Goal: Task Accomplishment & Management: Manage account settings

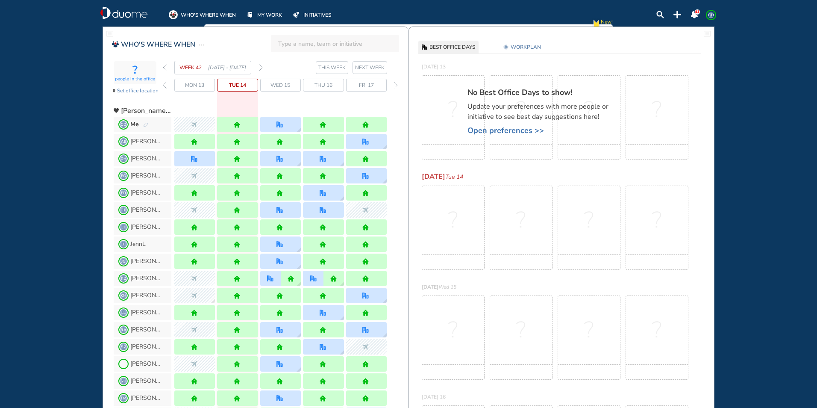
click at [261, 67] on img "forward week" at bounding box center [261, 67] width 4 height 7
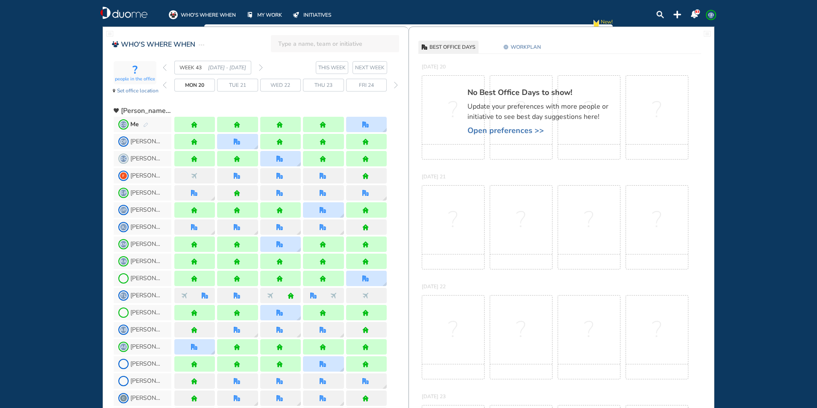
click at [261, 66] on img "forward week" at bounding box center [261, 67] width 4 height 7
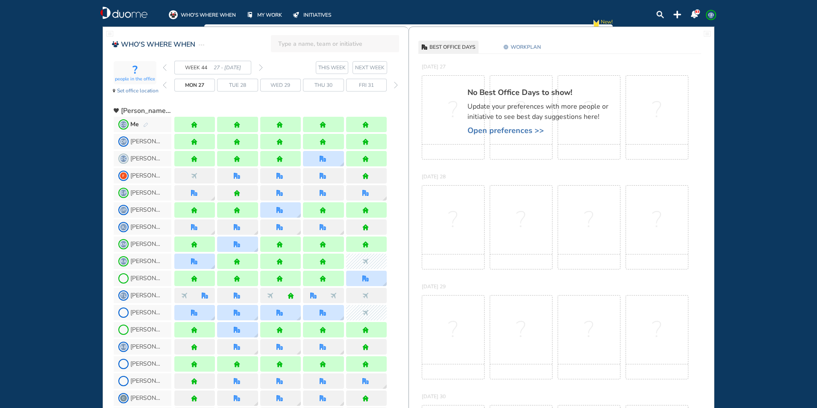
click at [261, 66] on img "forward week" at bounding box center [261, 67] width 4 height 7
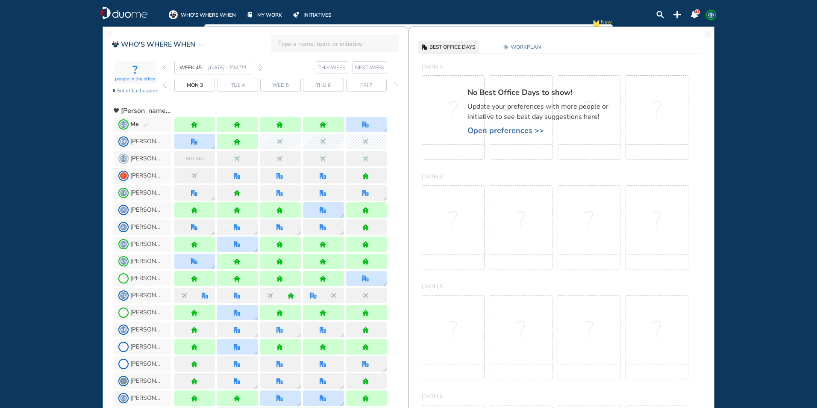
click at [261, 66] on img "forward week" at bounding box center [261, 67] width 4 height 7
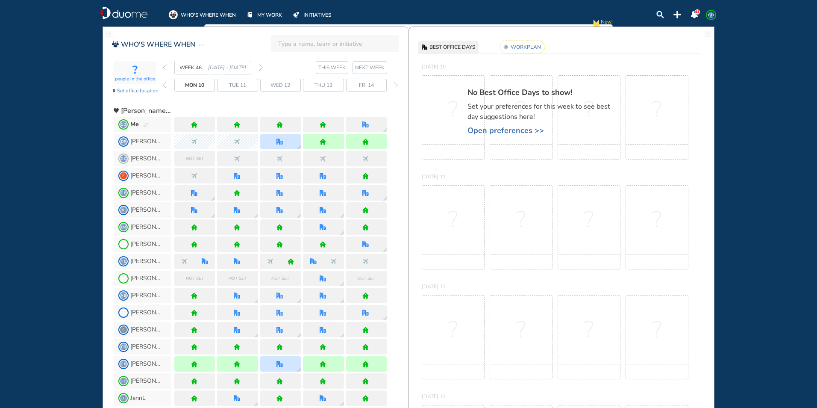
click at [145, 124] on img "pen-edit" at bounding box center [145, 125] width 5 height 6
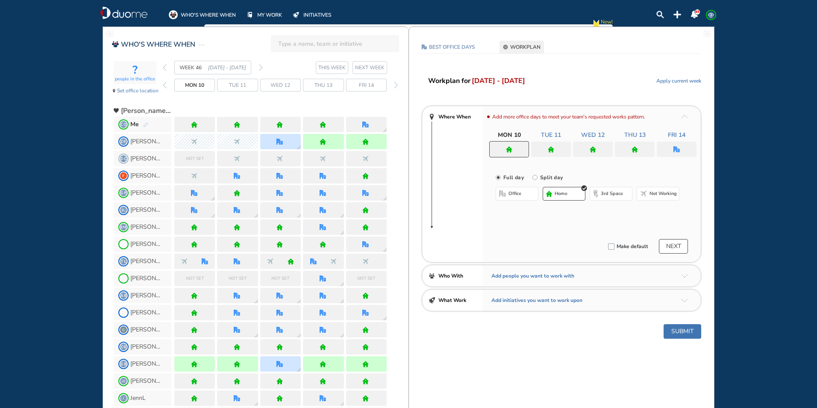
click at [140, 125] on div "Me" at bounding box center [139, 124] width 18 height 9
click at [148, 127] on img "pen-edit" at bounding box center [145, 125] width 5 height 6
click at [561, 198] on button "home" at bounding box center [564, 194] width 43 height 14
click at [565, 151] on div at bounding box center [551, 149] width 40 height 15
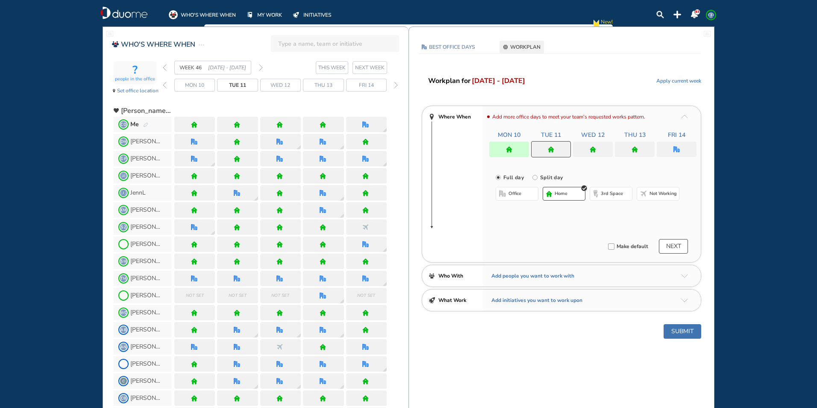
click at [526, 196] on button "office" at bounding box center [517, 194] width 43 height 14
click at [531, 212] on button "Select location" at bounding box center [519, 211] width 34 height 9
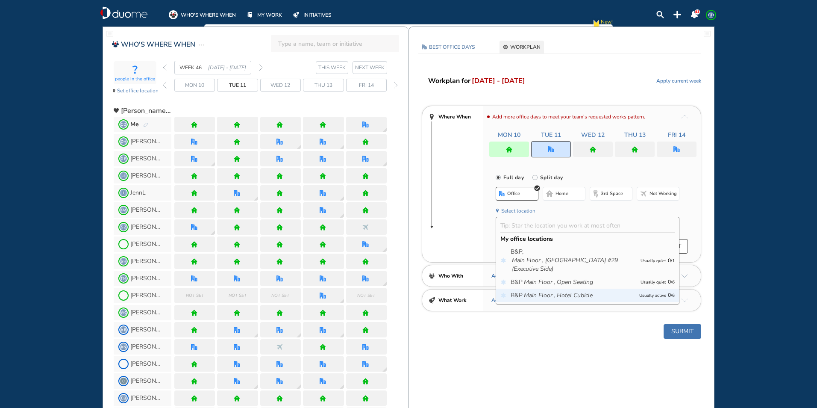
click at [595, 289] on div "B&P Main Floor , Hotel Cubicle Usually active 0 / 6" at bounding box center [587, 295] width 183 height 13
click at [564, 293] on icon "Hotel Cubicle" at bounding box center [575, 295] width 36 height 9
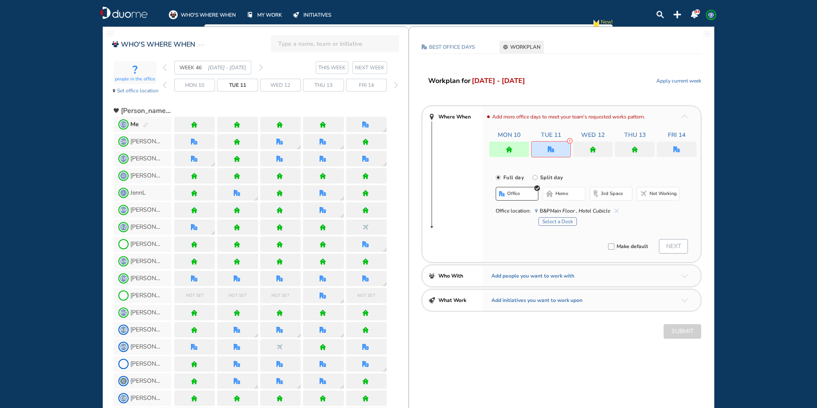
click at [557, 220] on div "Select a Desk" at bounding box center [609, 220] width 141 height 11
click at [555, 224] on button "Select a Desk" at bounding box center [558, 221] width 38 height 9
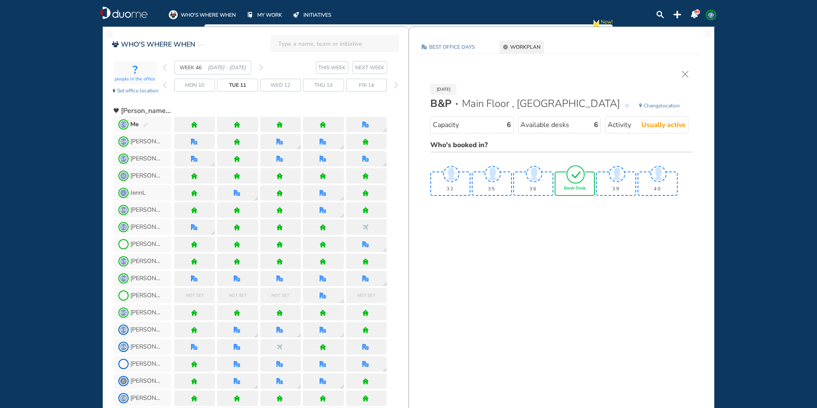
click at [572, 186] on span "Book Desk" at bounding box center [574, 188] width 21 height 5
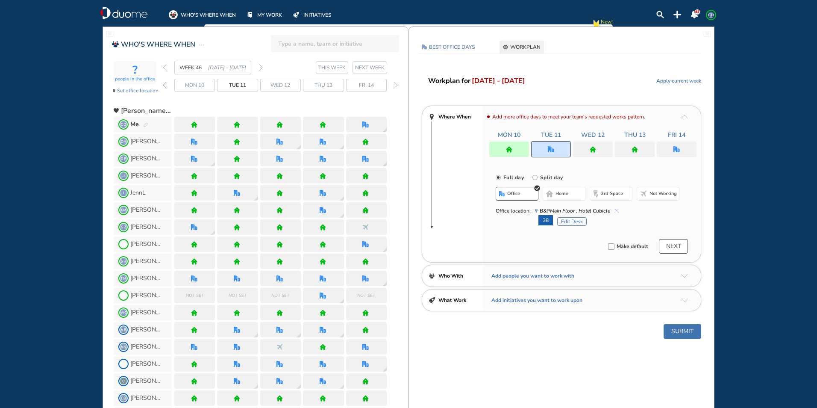
click at [599, 146] on div at bounding box center [593, 149] width 40 height 15
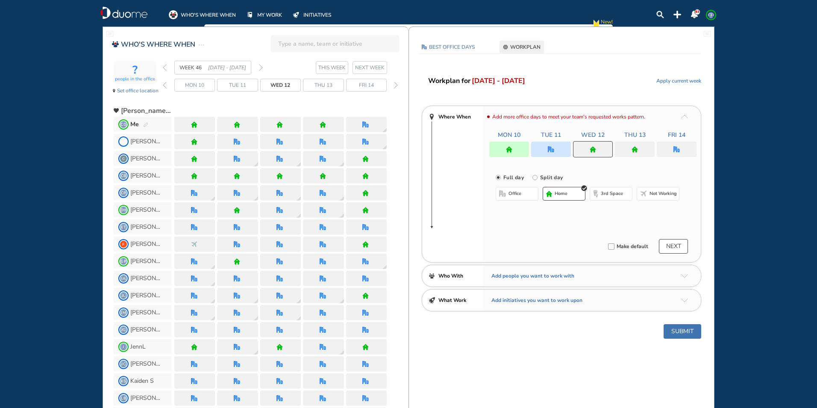
drag, startPoint x: 599, startPoint y: 146, endPoint x: 564, endPoint y: 197, distance: 61.4
click at [564, 197] on span "home" at bounding box center [561, 193] width 13 height 7
click at [638, 146] on div at bounding box center [635, 149] width 40 height 15
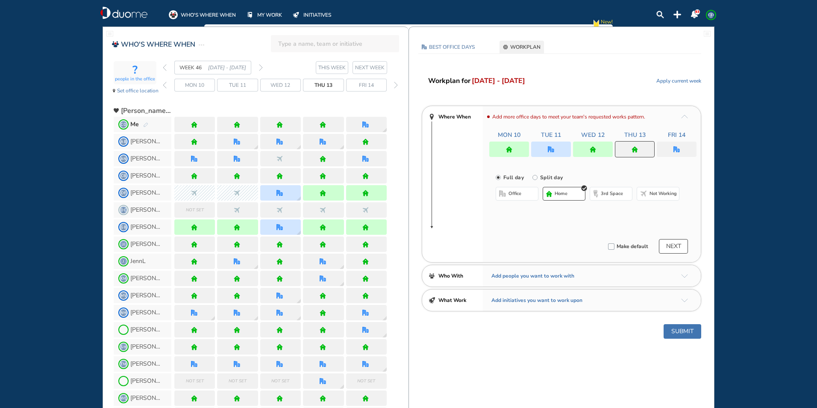
drag, startPoint x: 638, startPoint y: 146, endPoint x: 582, endPoint y: 197, distance: 75.1
click at [582, 197] on button "home" at bounding box center [564, 194] width 43 height 14
click at [575, 196] on button "home" at bounding box center [564, 194] width 43 height 14
click at [567, 195] on span "home" at bounding box center [561, 193] width 13 height 7
click at [669, 161] on div "Add more office days to meet your team's requested works pattern. Mon 10 Tue 11…" at bounding box center [592, 184] width 218 height 156
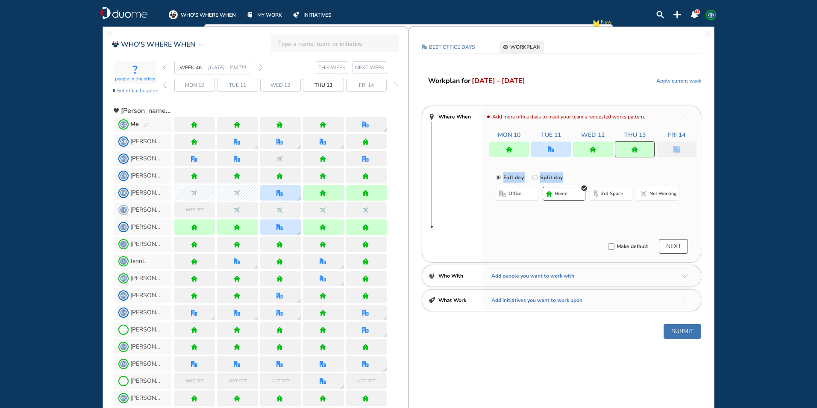
drag, startPoint x: 669, startPoint y: 161, endPoint x: 659, endPoint y: 169, distance: 13.0
click at [659, 169] on div "Full day [GEOGRAPHIC_DATA] day office home 3rd space Not working" at bounding box center [592, 192] width 218 height 59
click at [676, 150] on img "office" at bounding box center [677, 149] width 6 height 6
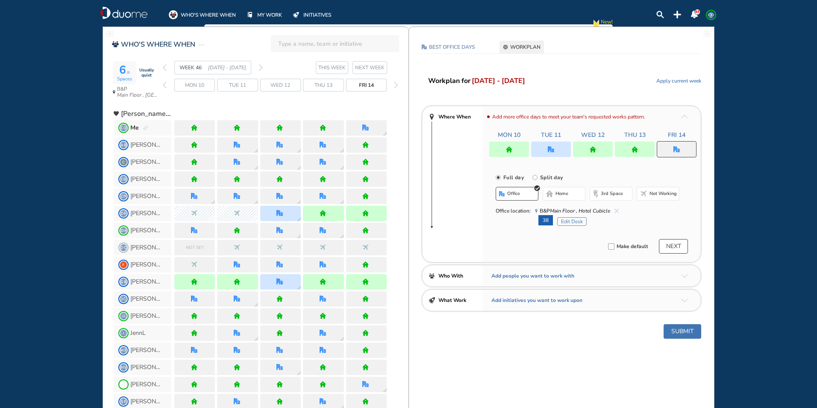
click at [615, 210] on img "cross-thin-blue" at bounding box center [617, 211] width 4 height 4
click at [617, 211] on img "cross-thin-blue" at bounding box center [617, 211] width 4 height 4
click at [618, 209] on img "cross-thin-blue" at bounding box center [617, 211] width 4 height 4
click at [618, 207] on span "B&P Main Floor , Hotel Cubicle" at bounding box center [577, 211] width 84 height 9
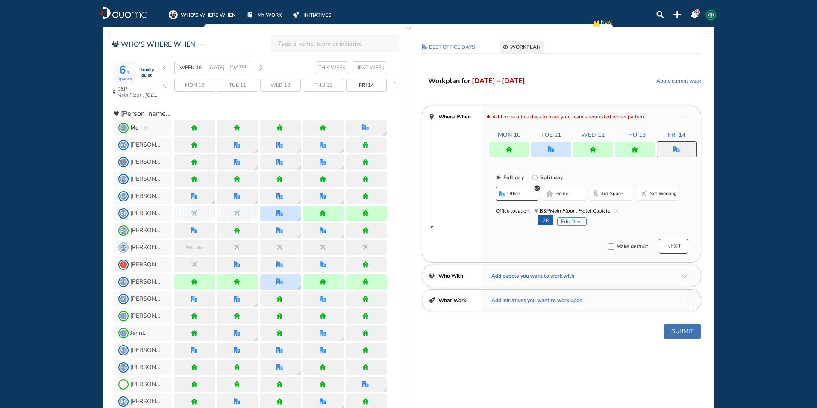
click at [557, 191] on span "home" at bounding box center [562, 193] width 13 height 7
click at [676, 149] on img "home" at bounding box center [677, 149] width 6 height 6
click at [570, 230] on div "Add more office days to meet your team's requested works pattern. Mon 10 Tue 11…" at bounding box center [592, 184] width 218 height 156
drag, startPoint x: 570, startPoint y: 230, endPoint x: 531, endPoint y: 199, distance: 50.3
click at [531, 199] on button "office" at bounding box center [517, 194] width 43 height 14
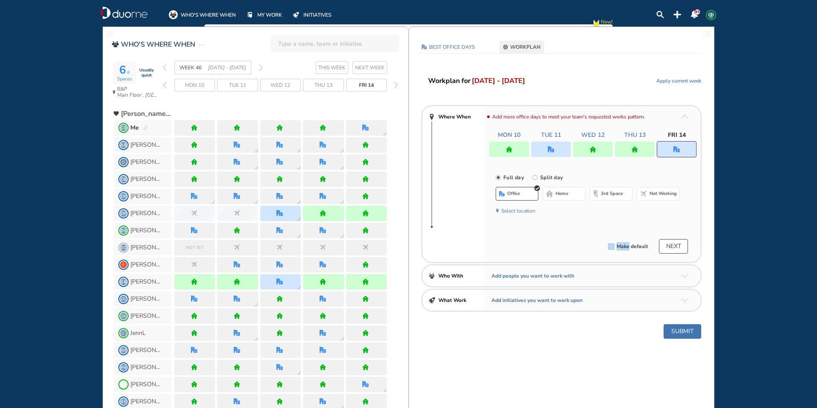
click at [514, 192] on span "office" at bounding box center [513, 193] width 13 height 7
click at [522, 211] on button "Select location" at bounding box center [519, 211] width 34 height 9
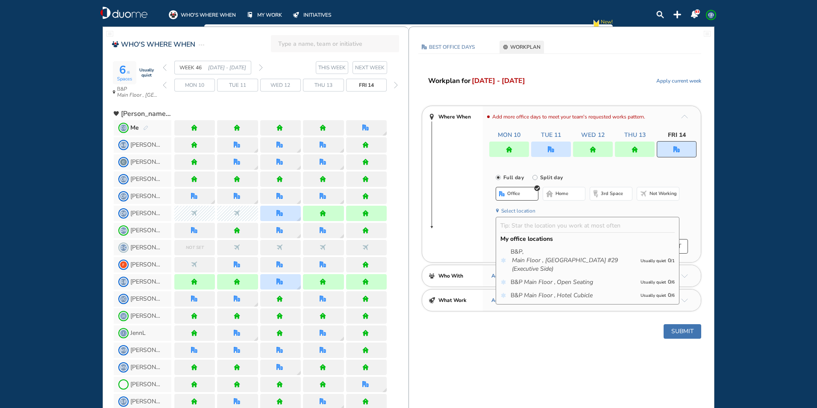
click at [521, 210] on button "Select location" at bounding box center [519, 211] width 34 height 9
click at [537, 190] on img "round_checked" at bounding box center [537, 188] width 6 height 6
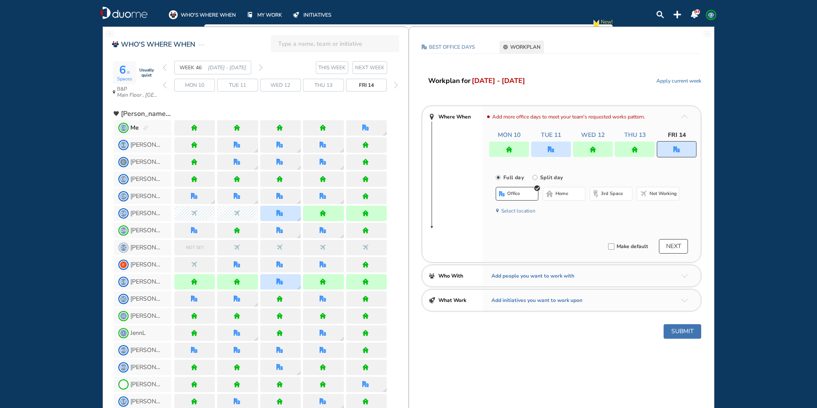
click at [574, 190] on button "home" at bounding box center [564, 194] width 43 height 14
click at [679, 332] on button "Submit" at bounding box center [683, 331] width 38 height 15
